Goal: Navigation & Orientation: Find specific page/section

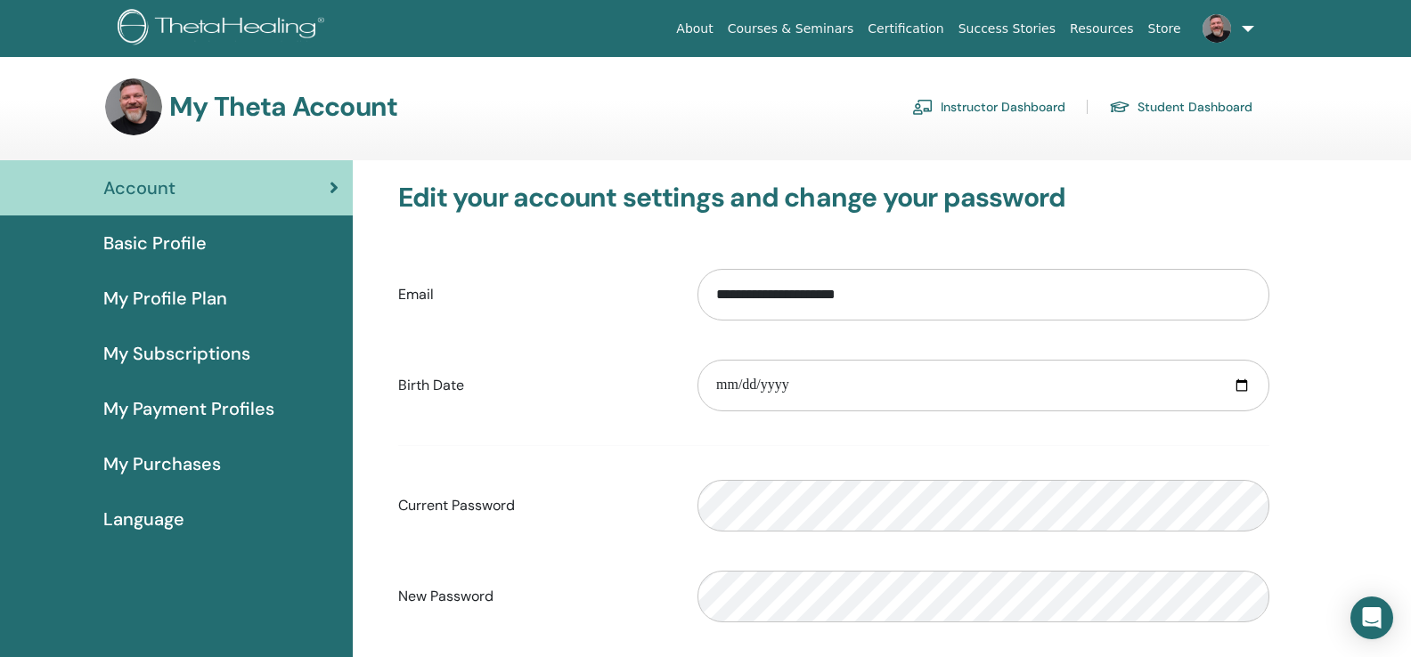
click at [981, 104] on link "Instructor Dashboard" at bounding box center [988, 107] width 153 height 28
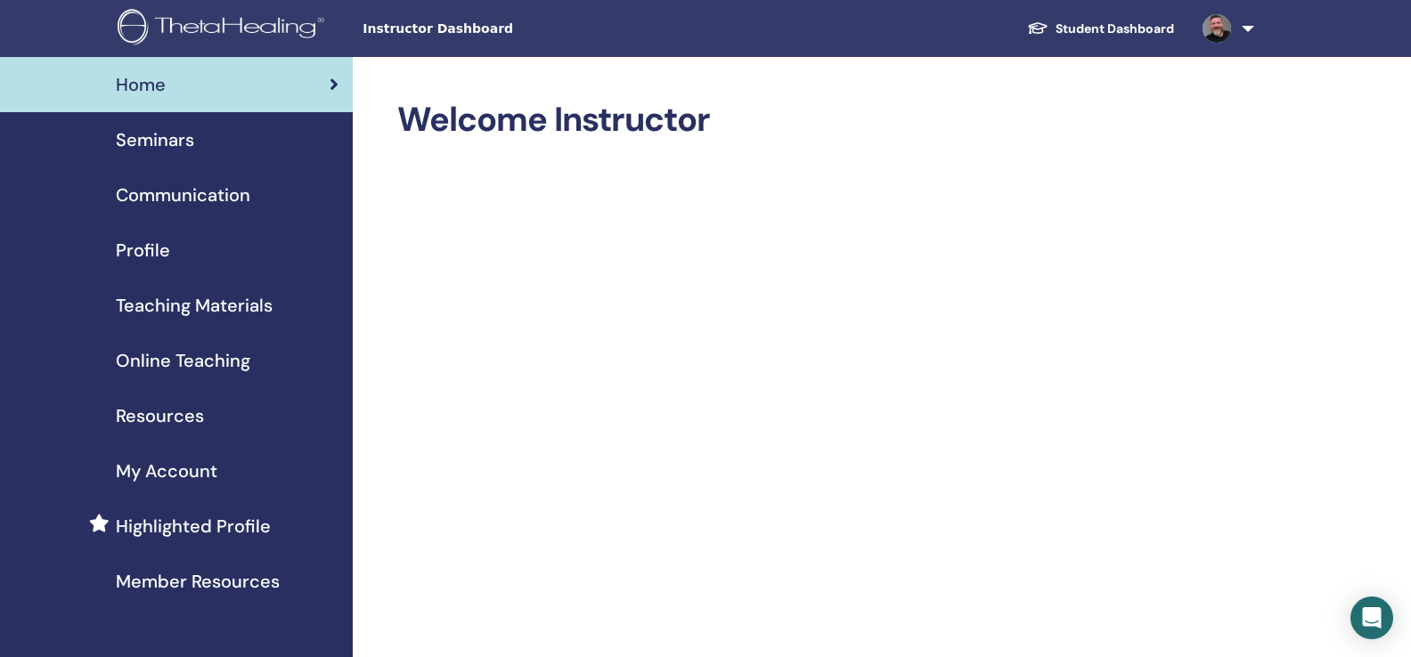
click at [208, 307] on span "Teaching Materials" at bounding box center [194, 305] width 157 height 27
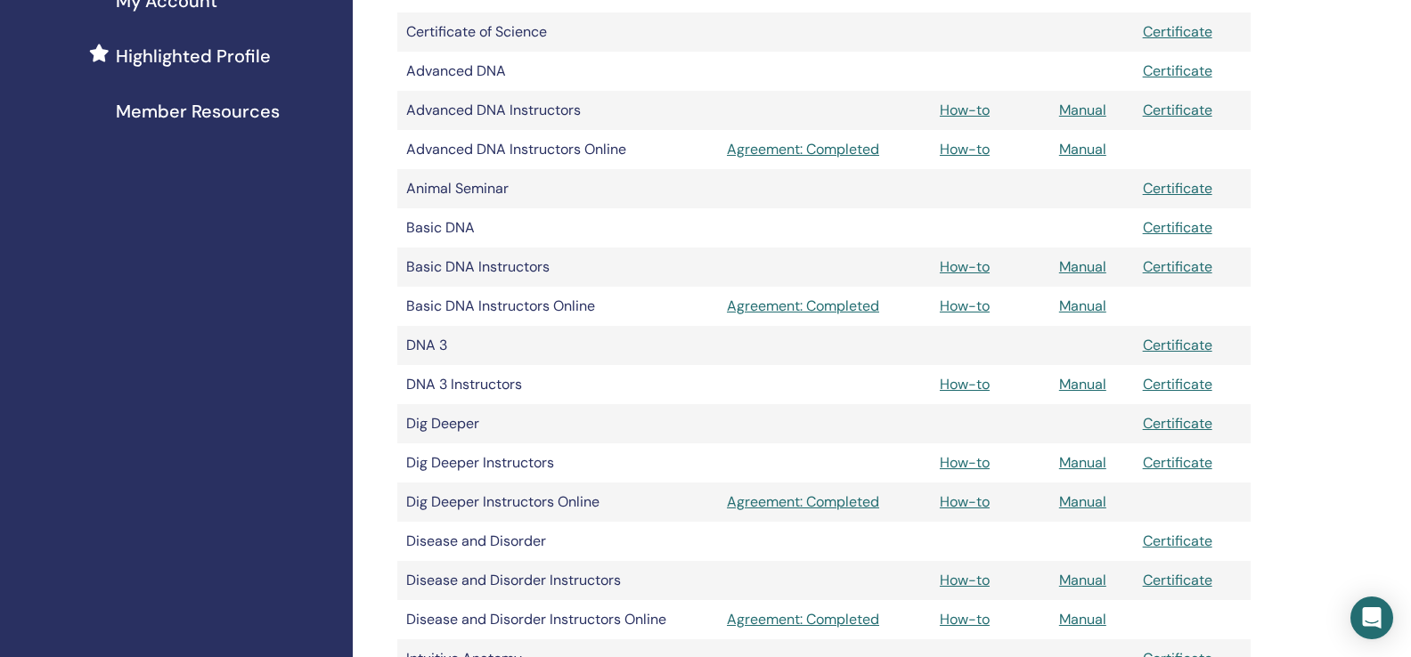
scroll to position [473, 0]
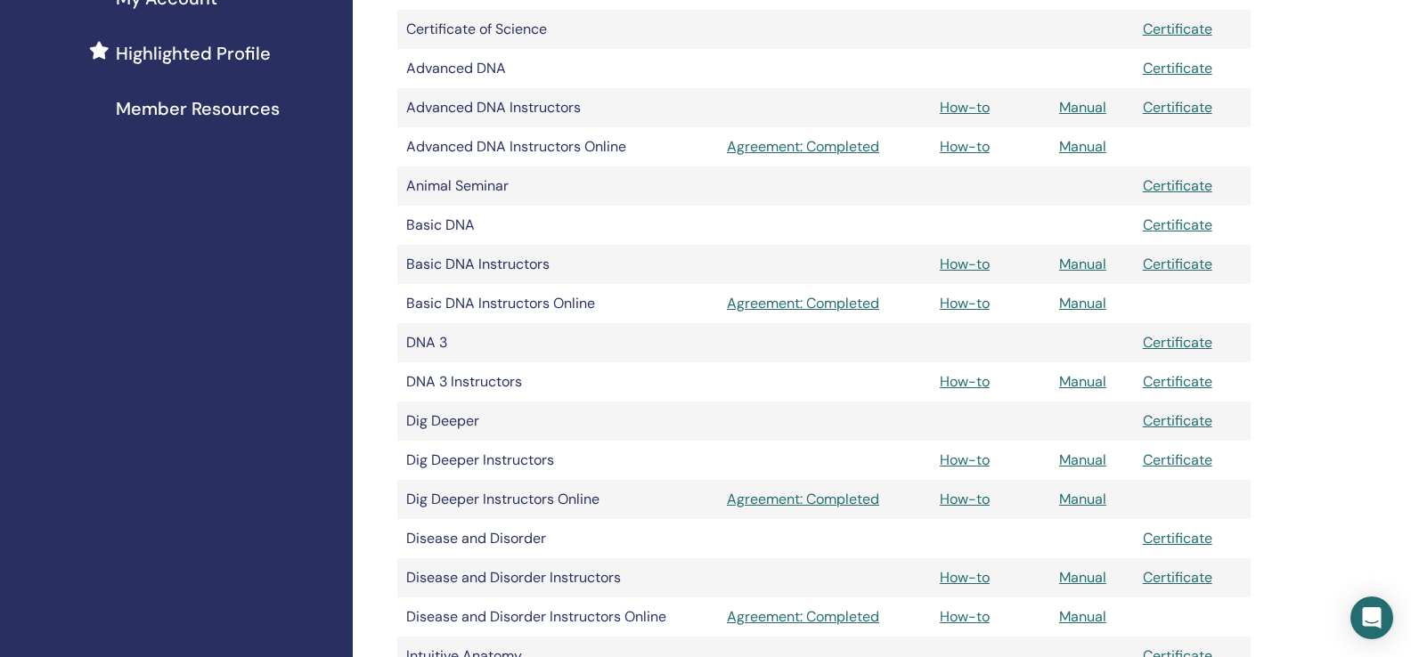
click at [418, 362] on td "DNA 3 Instructors" at bounding box center [557, 381] width 321 height 39
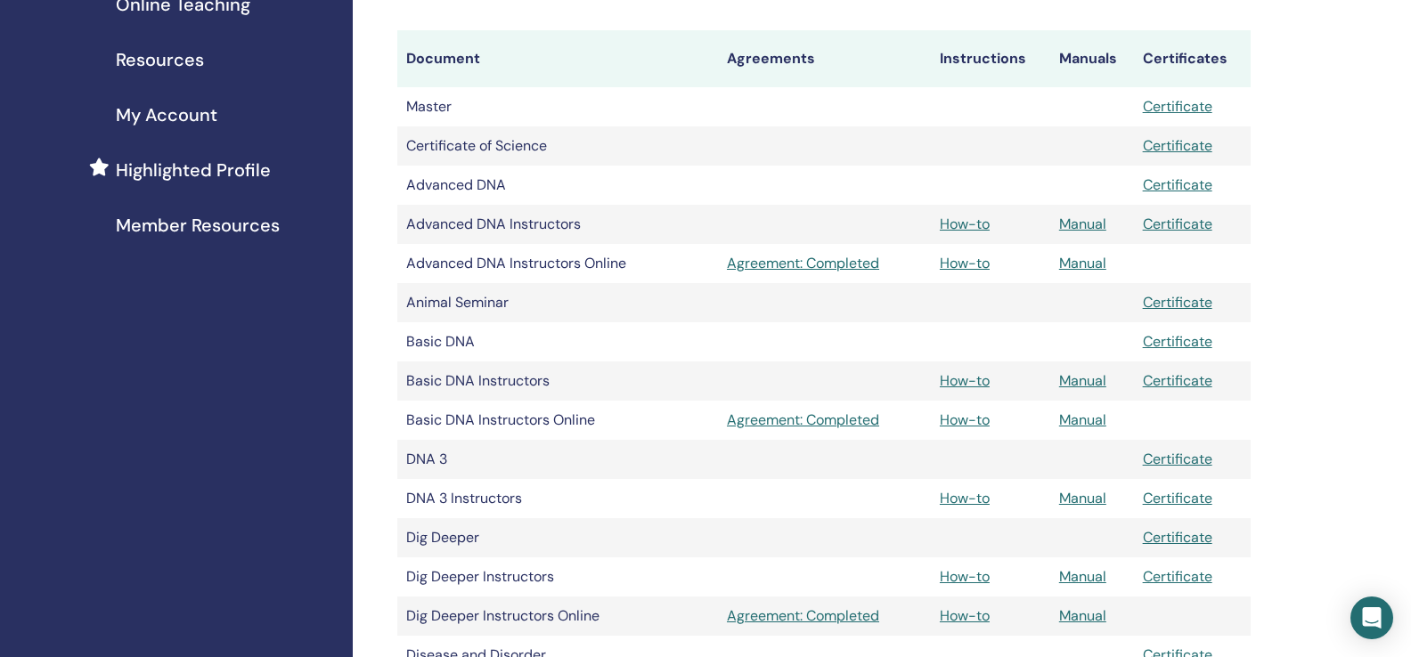
scroll to position [345, 0]
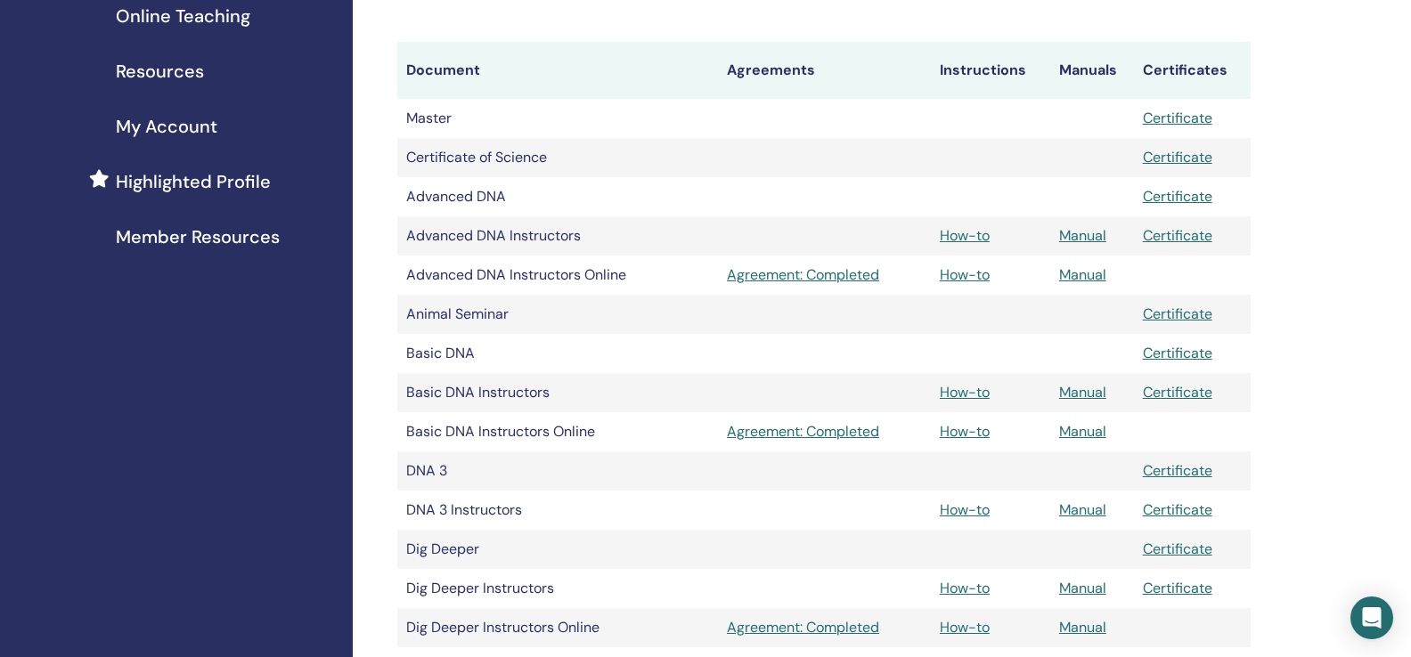
click at [227, 233] on span "Member Resources" at bounding box center [198, 237] width 164 height 27
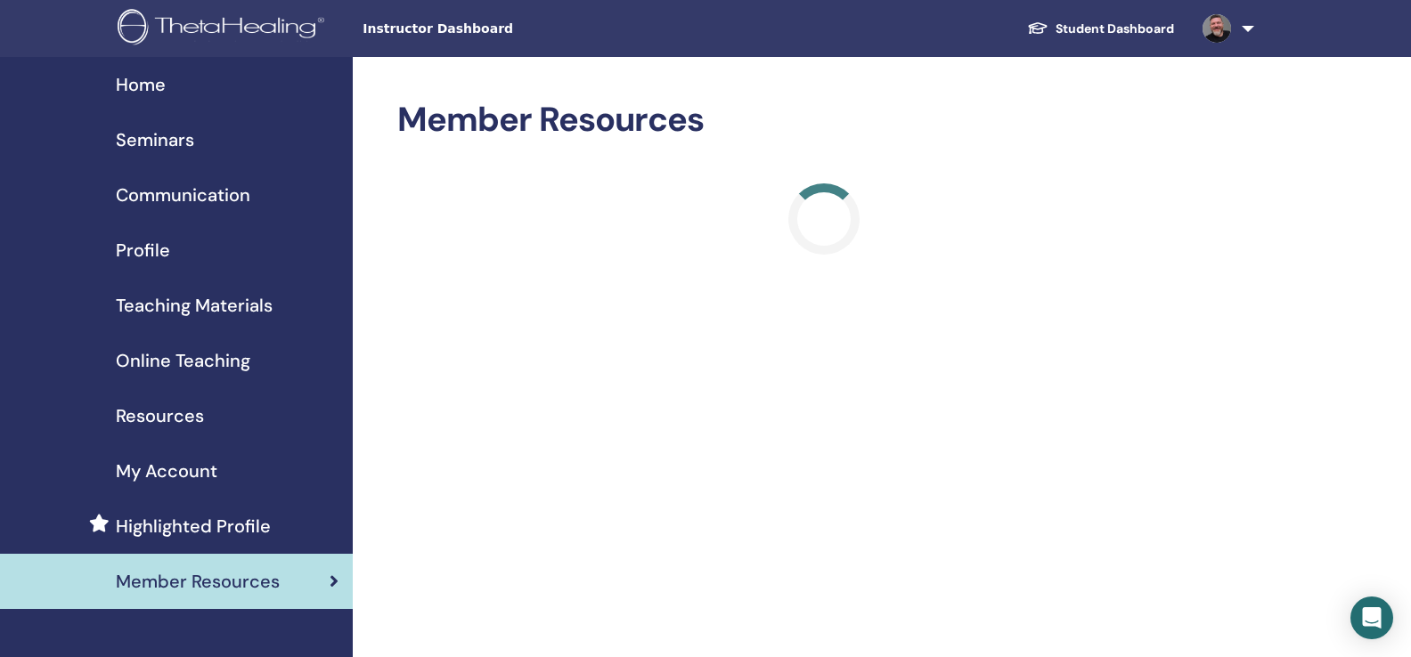
click at [160, 134] on span "Seminars" at bounding box center [155, 139] width 78 height 27
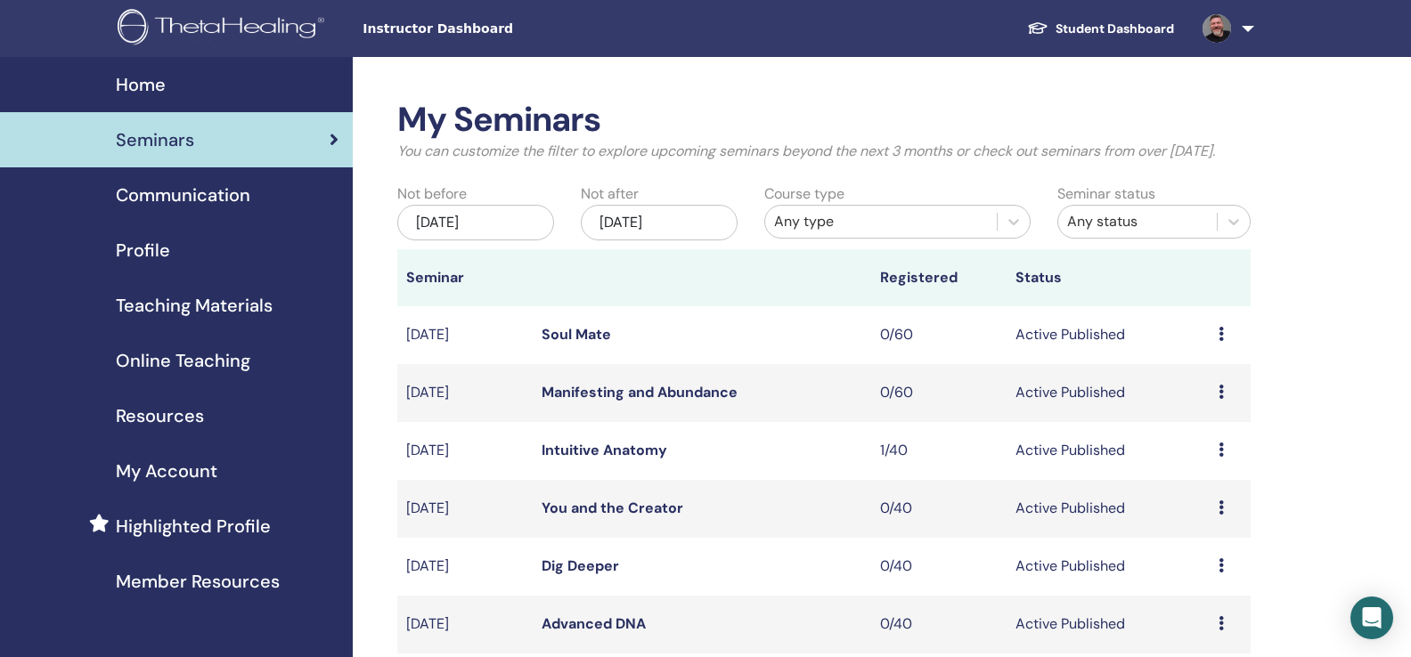
click at [188, 199] on span "Communication" at bounding box center [183, 195] width 134 height 27
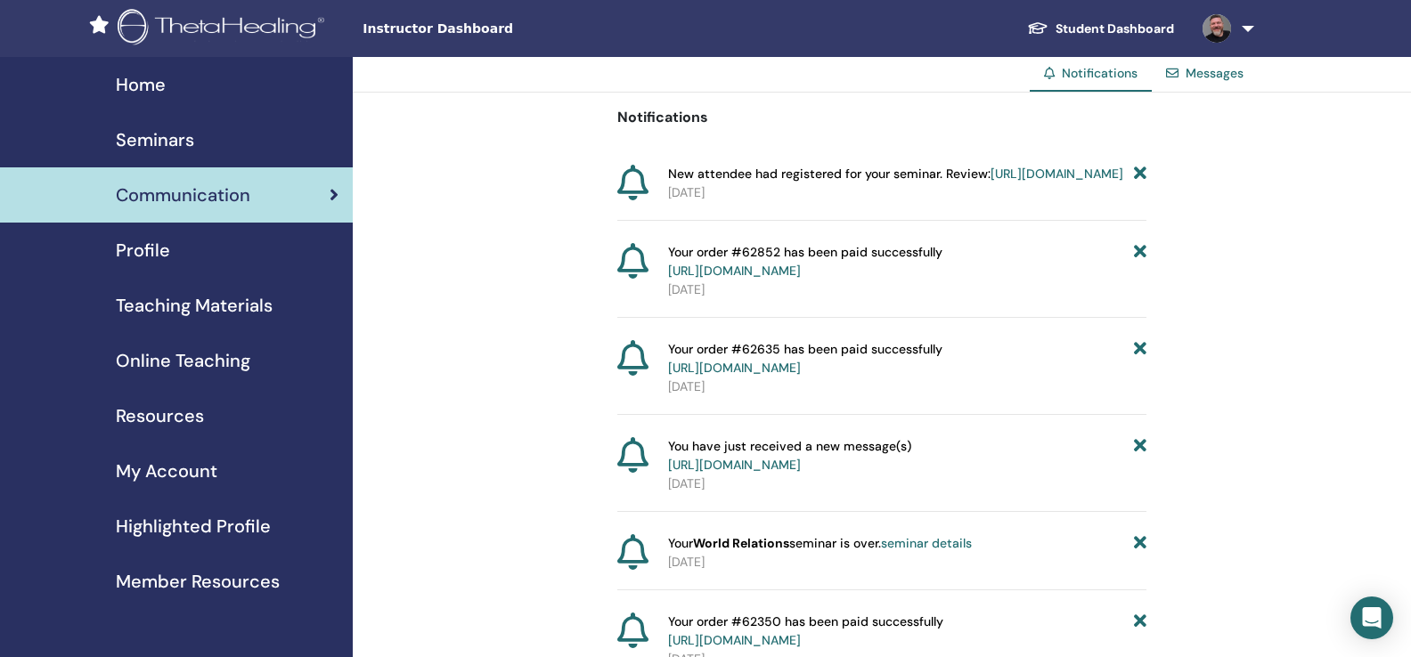
click at [183, 311] on span "Teaching Materials" at bounding box center [194, 305] width 157 height 27
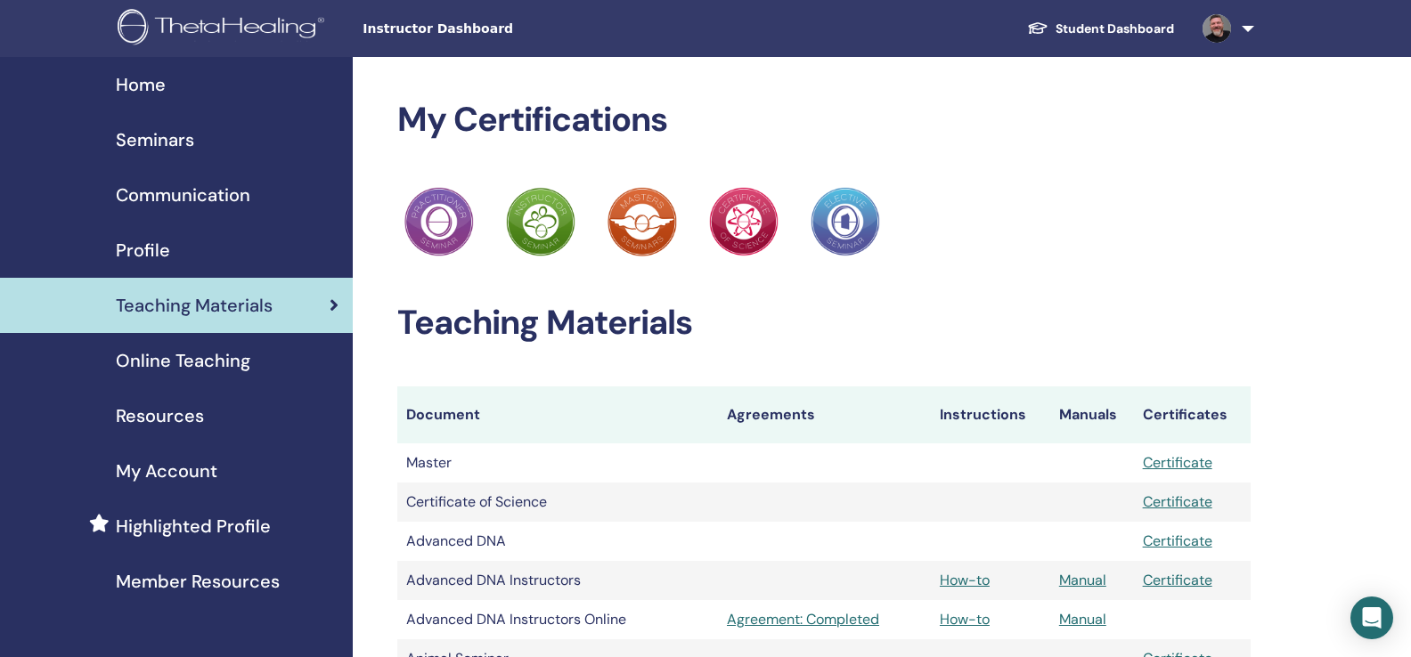
click at [199, 373] on span "Online Teaching" at bounding box center [183, 360] width 134 height 27
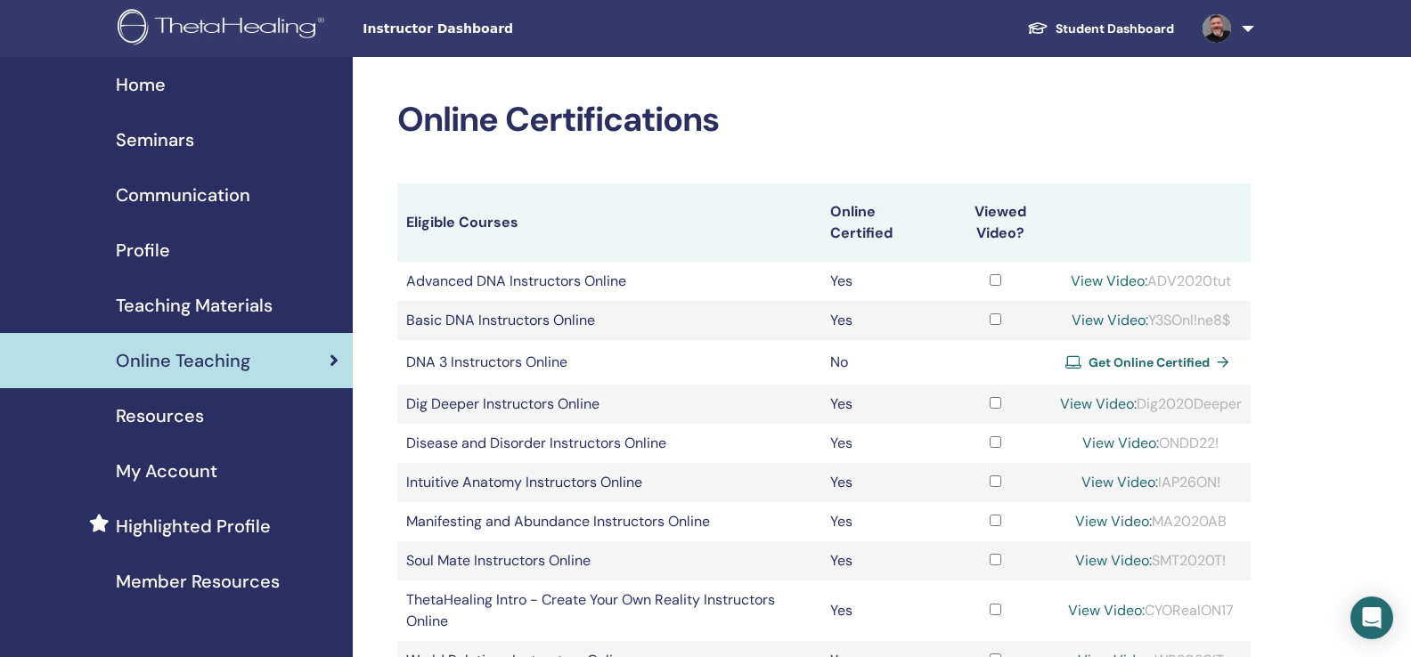
click at [173, 425] on span "Resources" at bounding box center [160, 416] width 88 height 27
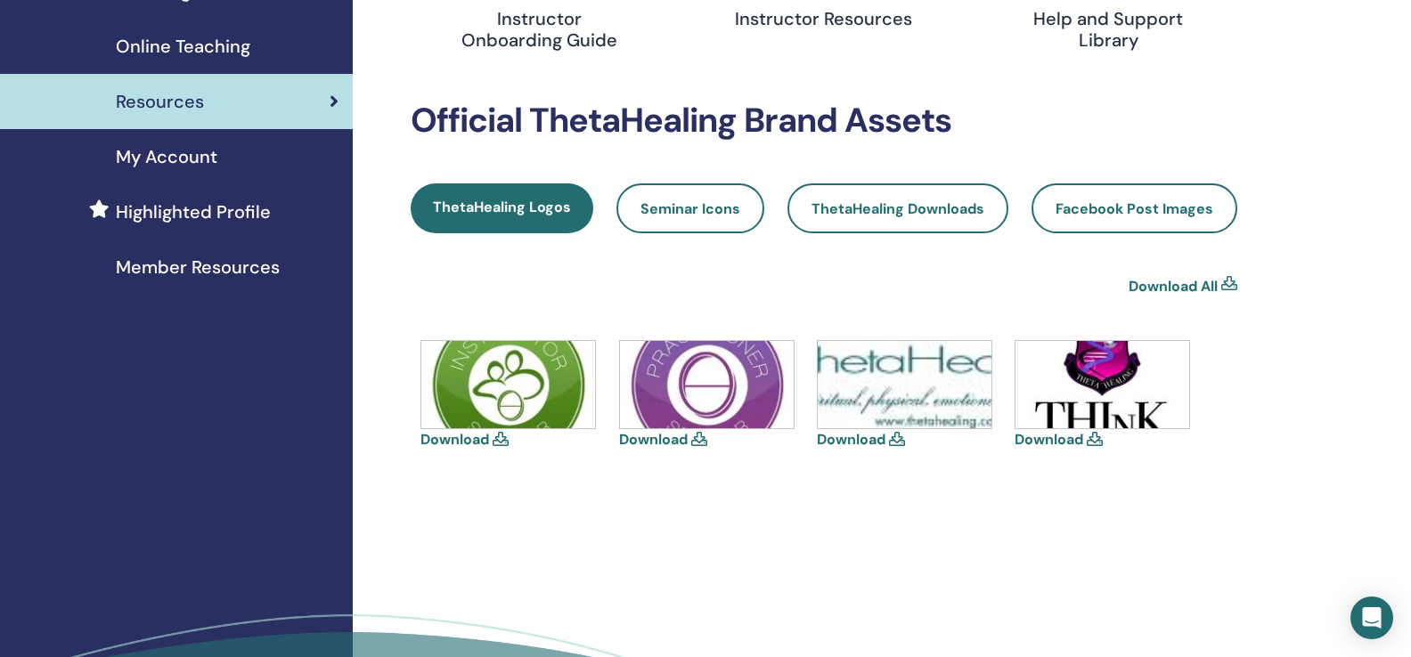
scroll to position [316, 0]
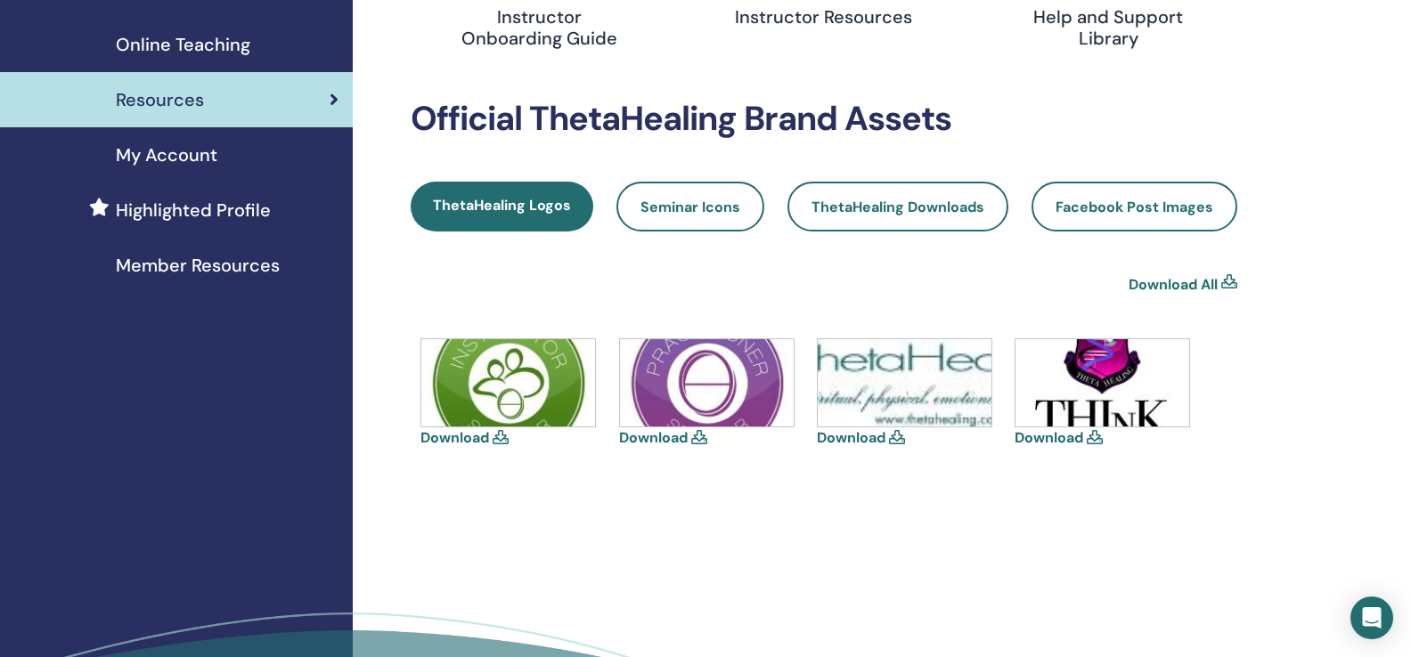
click at [422, 345] on div "Resources Instructor Onboarding Guide Instructor Resources Help and Support Lib…" at bounding box center [824, 163] width 826 height 758
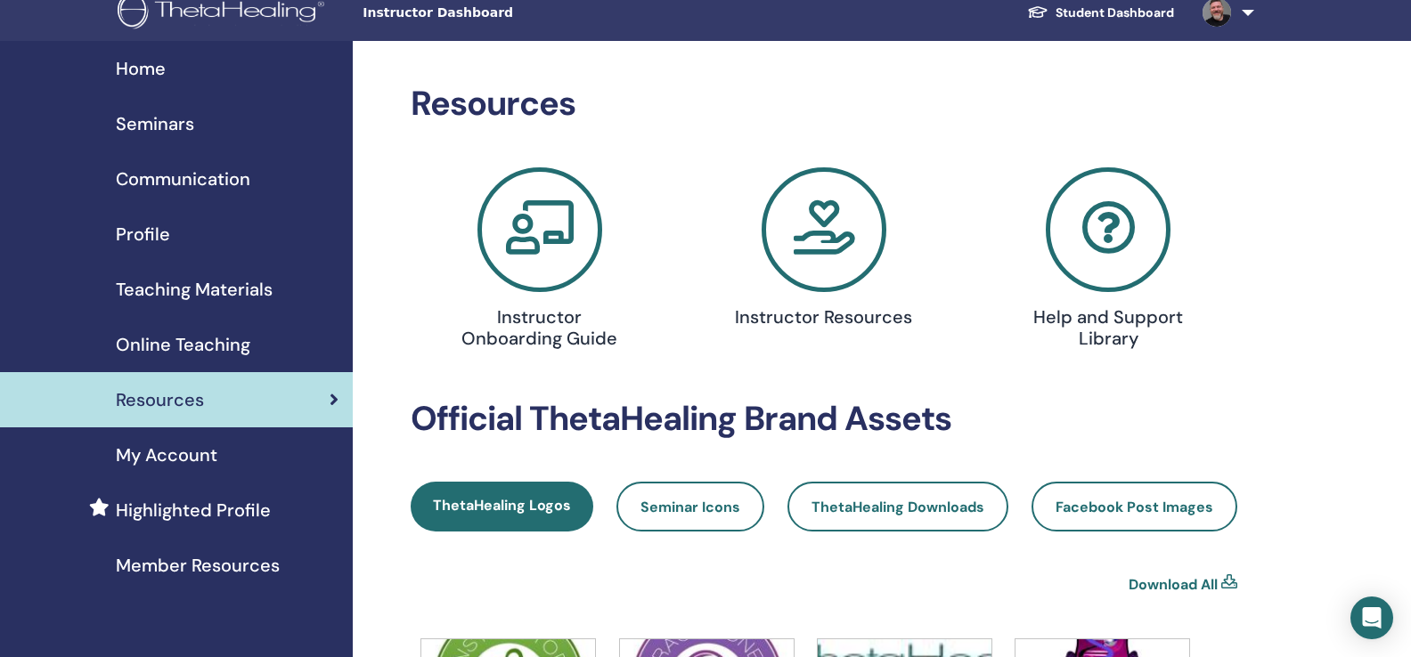
scroll to position [15, 0]
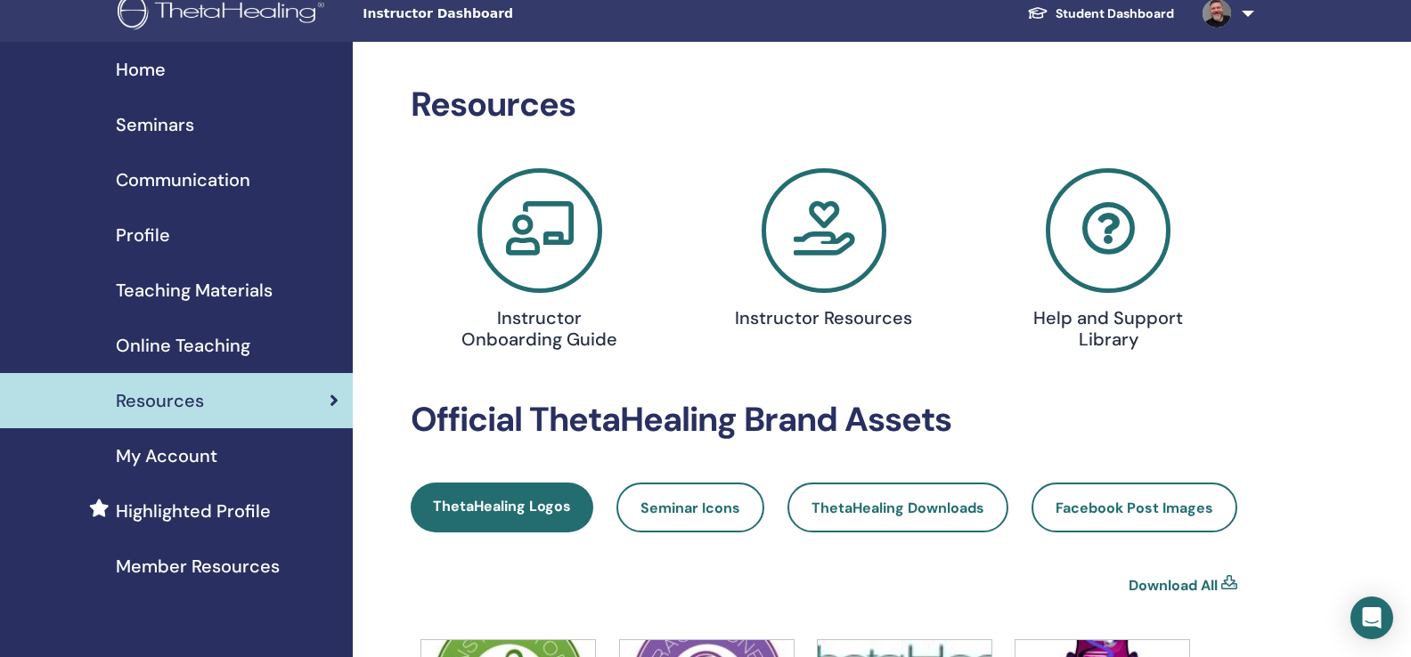
click at [498, 243] on icon at bounding box center [539, 230] width 125 height 125
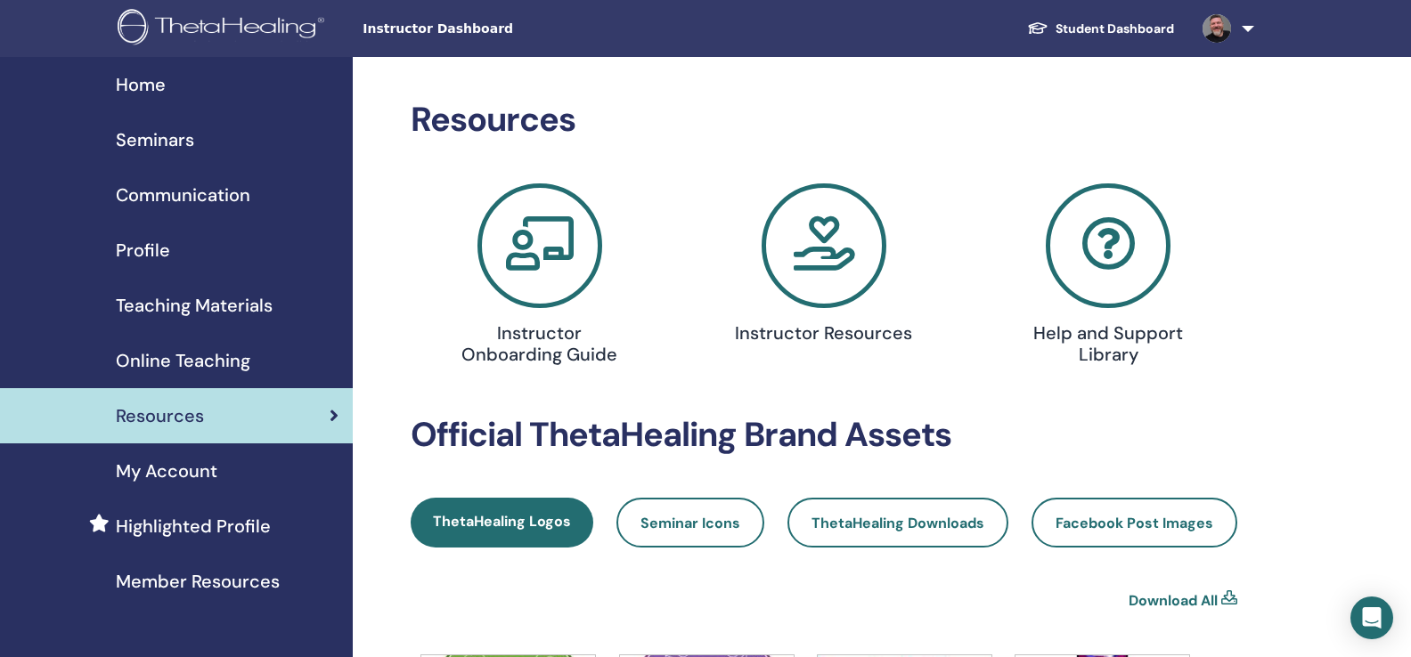
scroll to position [15, 0]
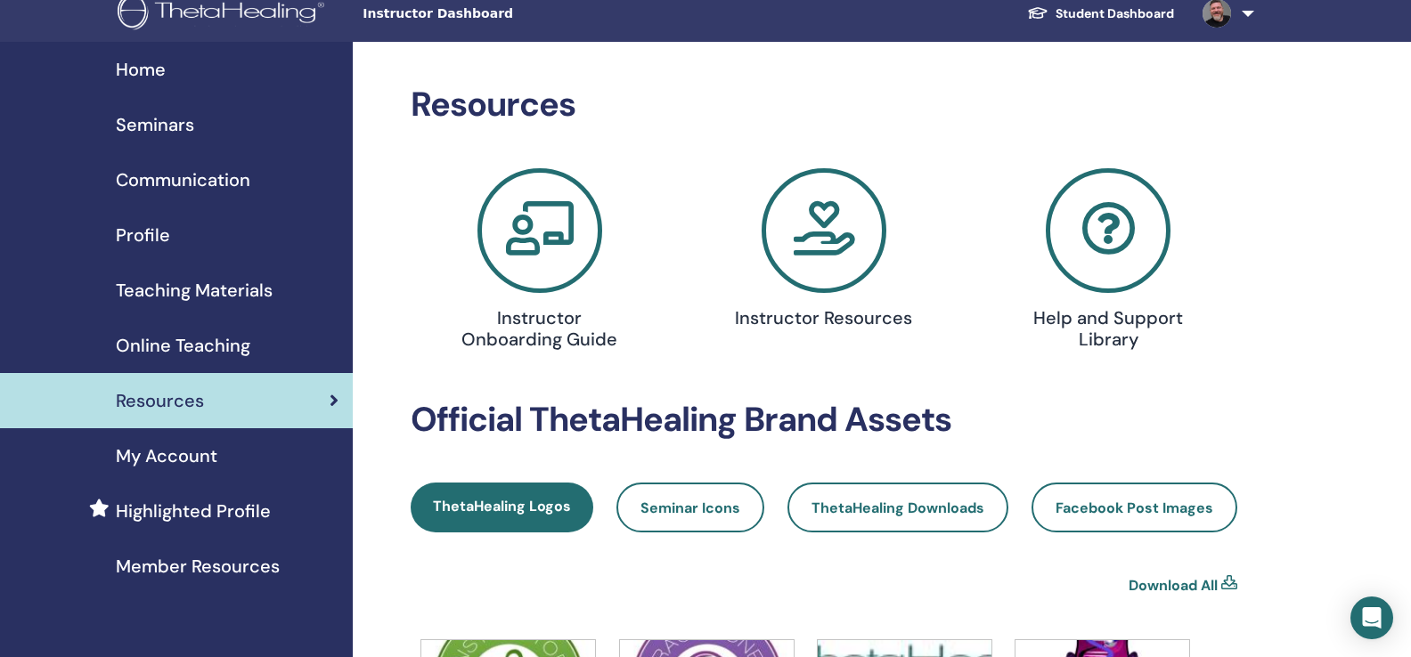
click at [801, 262] on icon at bounding box center [823, 230] width 125 height 125
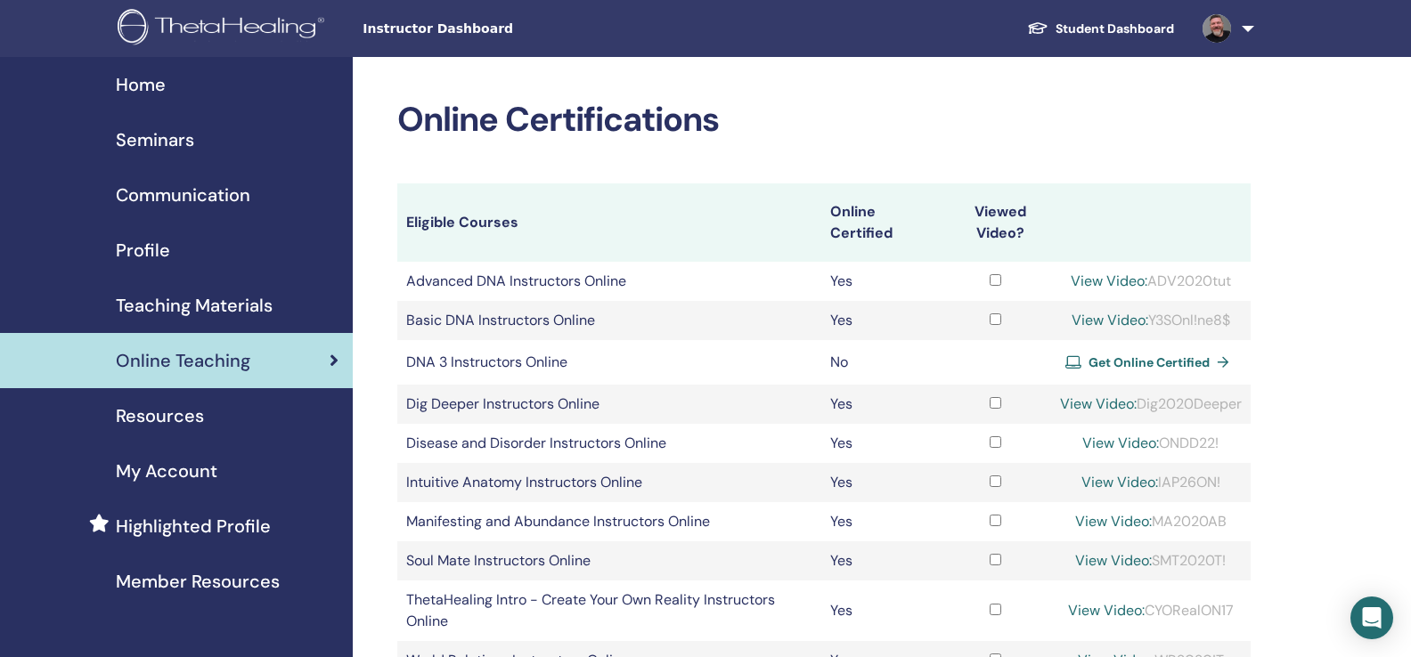
click at [185, 419] on span "Resources" at bounding box center [160, 416] width 88 height 27
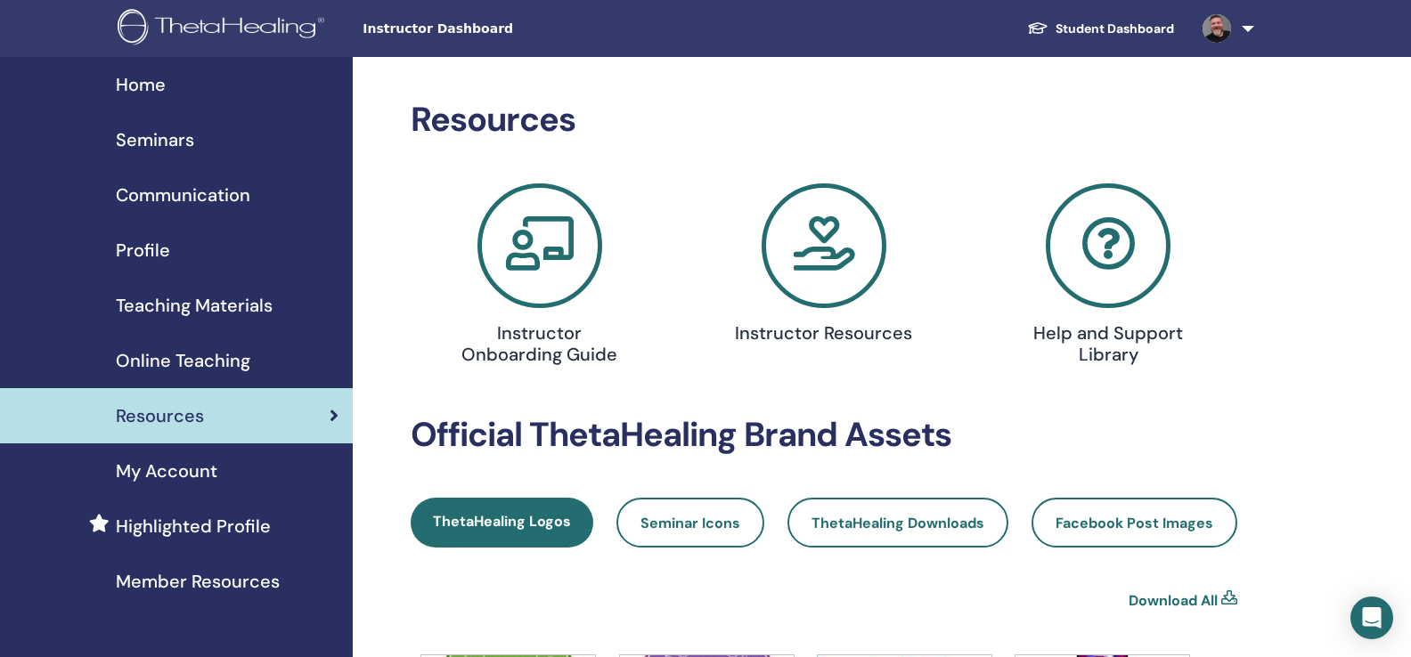
click at [1118, 268] on icon at bounding box center [1108, 245] width 125 height 125
